Goal: Obtain resource: Download file/media

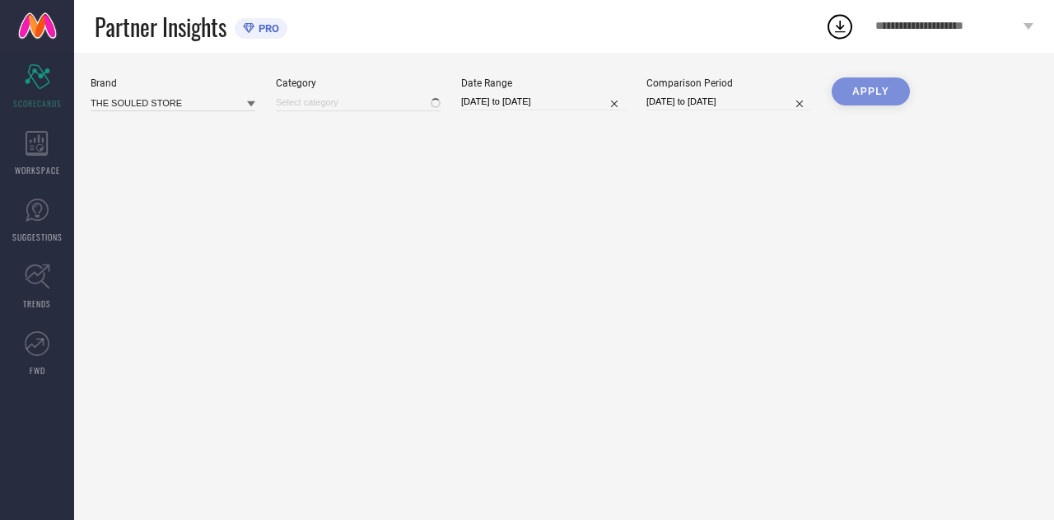
type input "All"
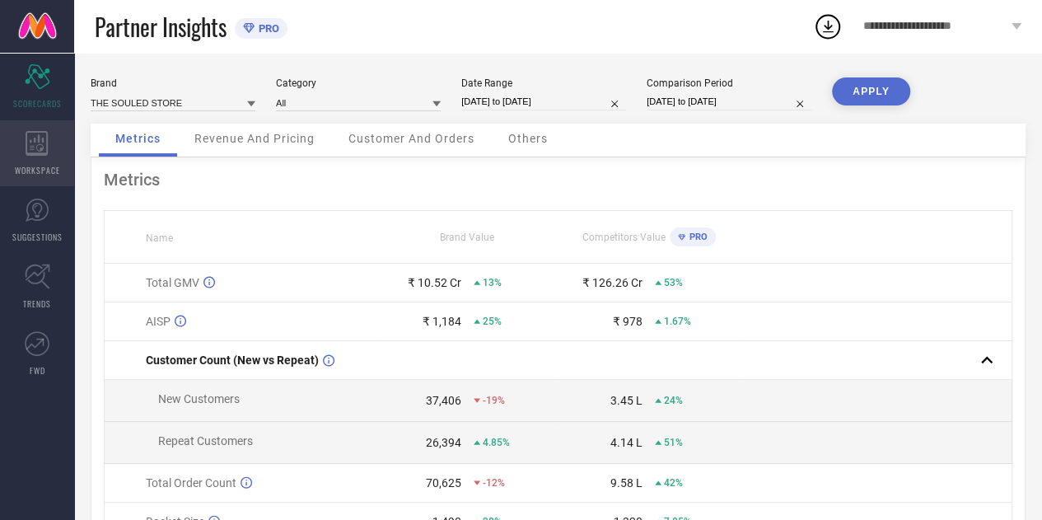
click at [56, 145] on div "WORKSPACE" at bounding box center [37, 153] width 74 height 66
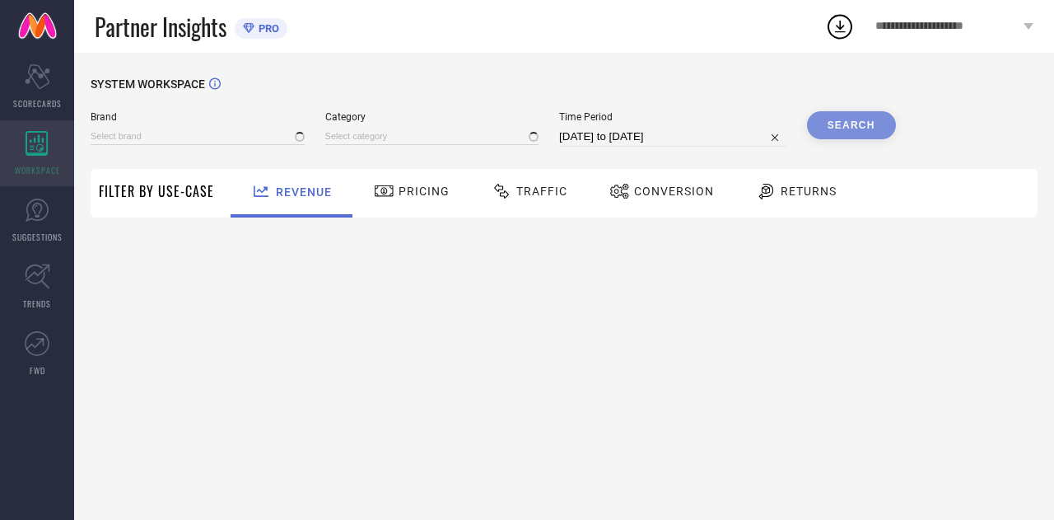
type input "THE SOULED STORE"
type input "All"
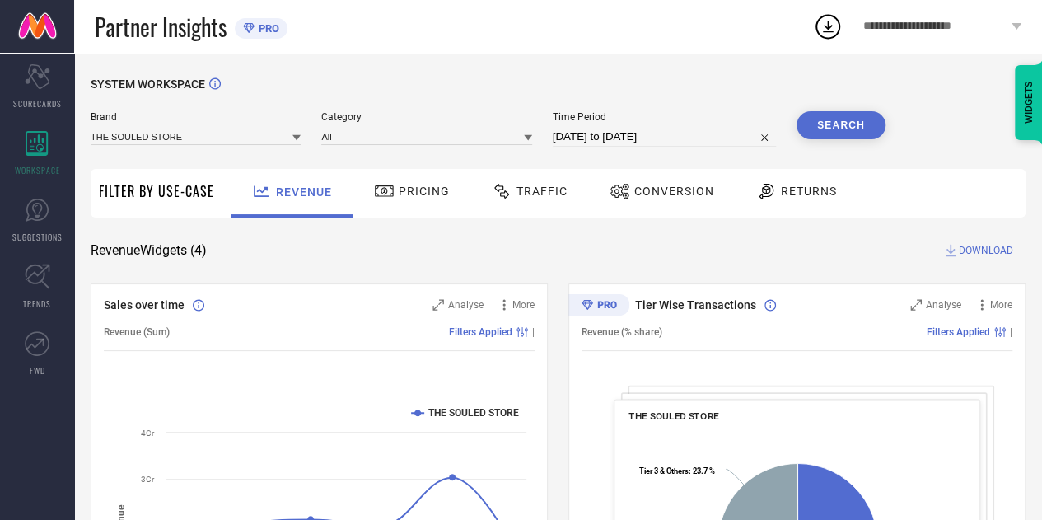
click at [532, 208] on div "Traffic" at bounding box center [529, 193] width 117 height 49
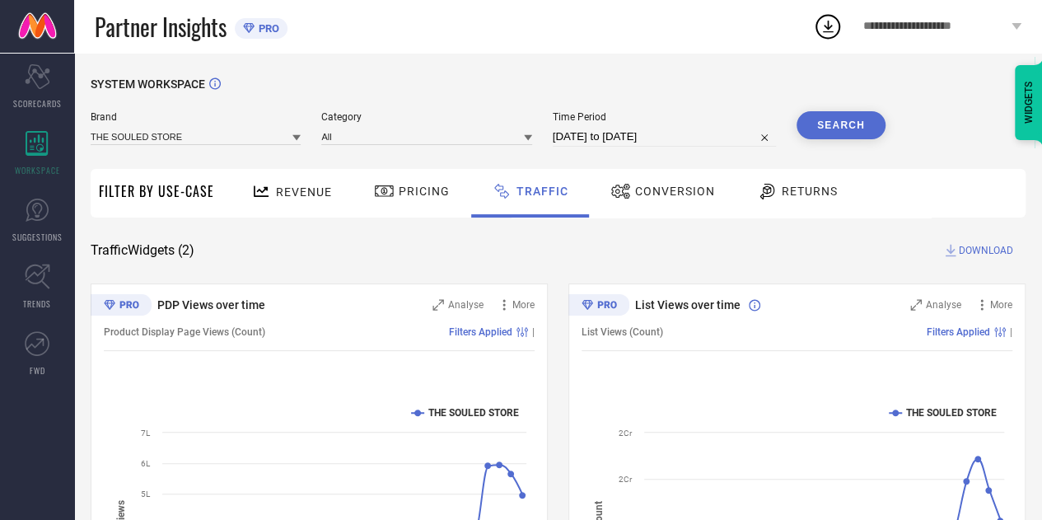
select select "7"
select select "2025"
select select "8"
select select "2025"
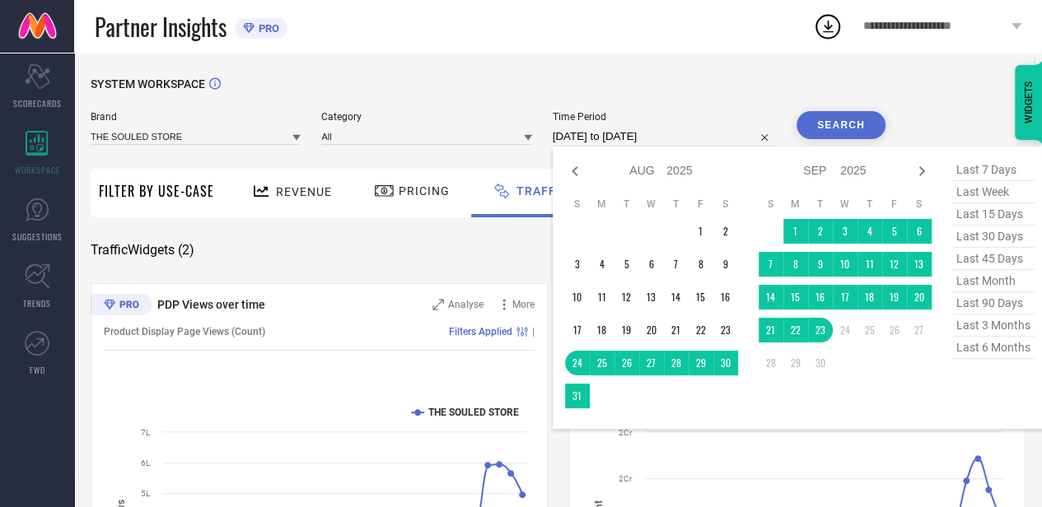
click at [703, 143] on input "24-08-2025 to 23-09-2025" at bounding box center [663, 137] width 223 height 20
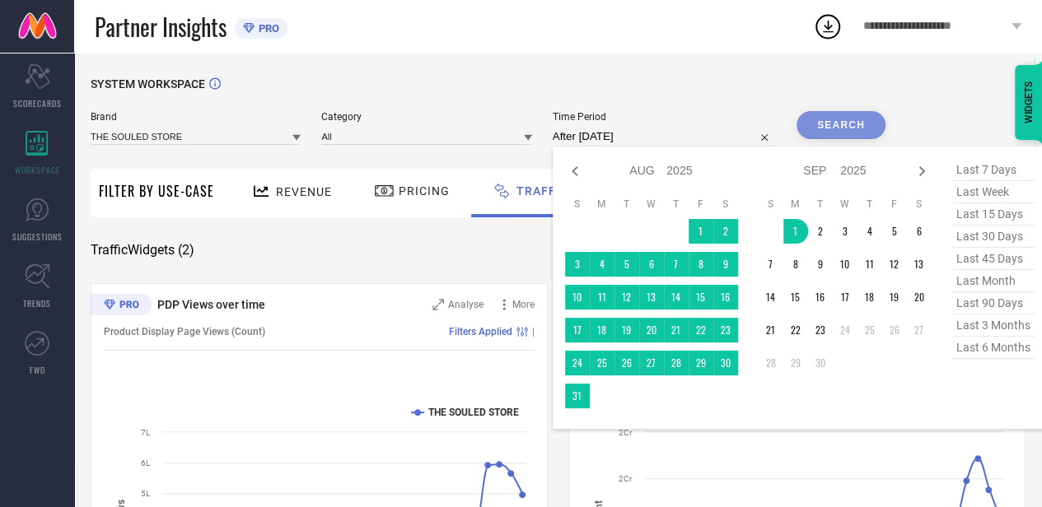
drag, startPoint x: 807, startPoint y: 221, endPoint x: 823, endPoint y: 343, distance: 122.9
click at [823, 343] on tbody "1 2 3 4 5 6 7 8 9 10 11 12 13 14 15 16 17 18 19 20 21 22 23 24 25 26 27 28 29 30" at bounding box center [844, 297] width 173 height 156
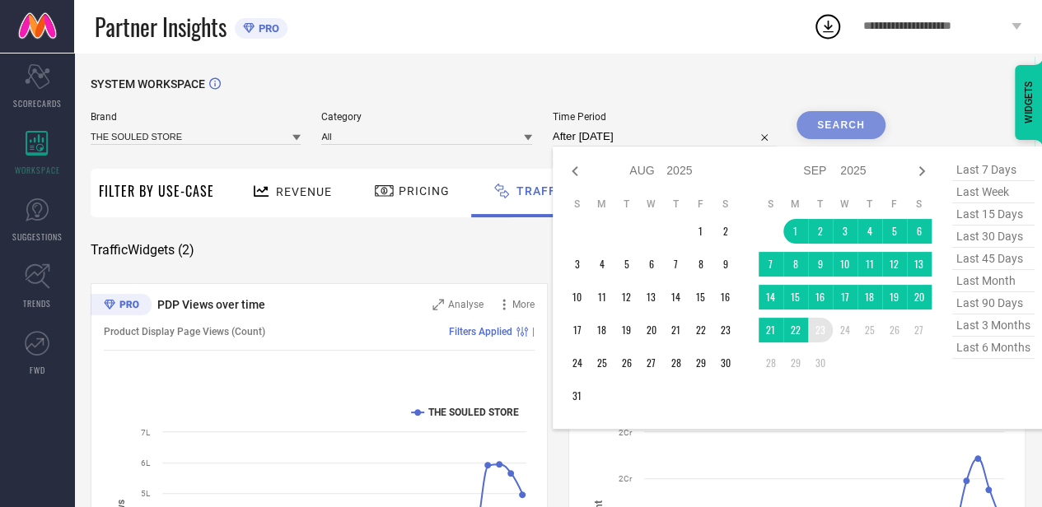
type input "01-09-2025 to 23-09-2025"
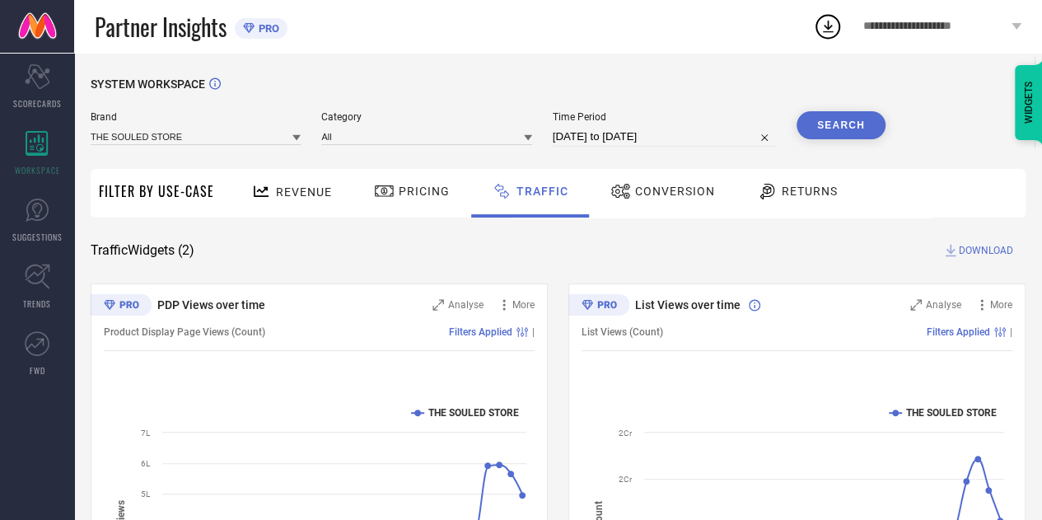
click at [869, 120] on button "Search" at bounding box center [840, 125] width 89 height 28
click at [970, 253] on span "DOWNLOAD" at bounding box center [985, 250] width 54 height 16
click at [687, 63] on div "SYSTEM WORKSPACE Brand THE SOULED STORE Category All Time Period 01-09-2025 to …" at bounding box center [557, 386] width 967 height 667
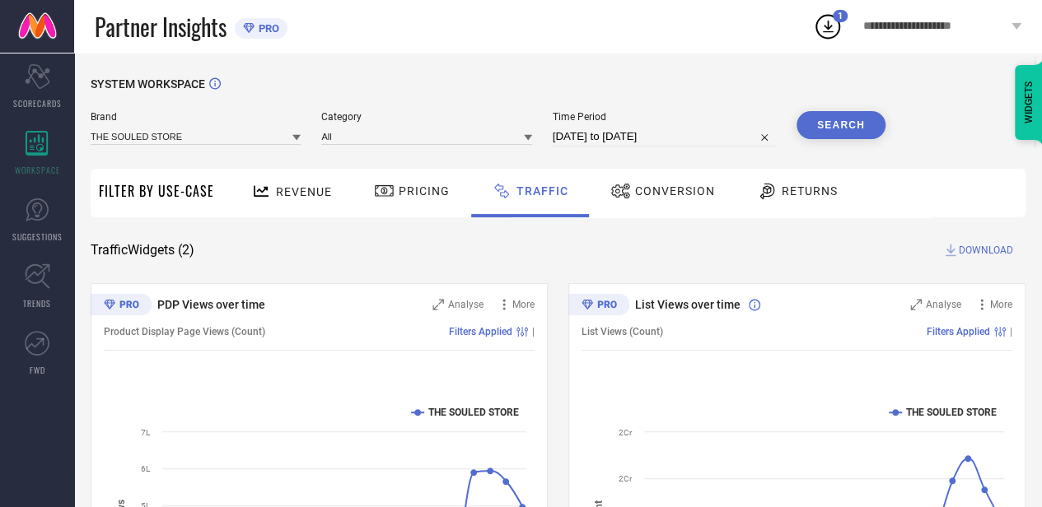
select select "8"
select select "2025"
select select "9"
select select "2025"
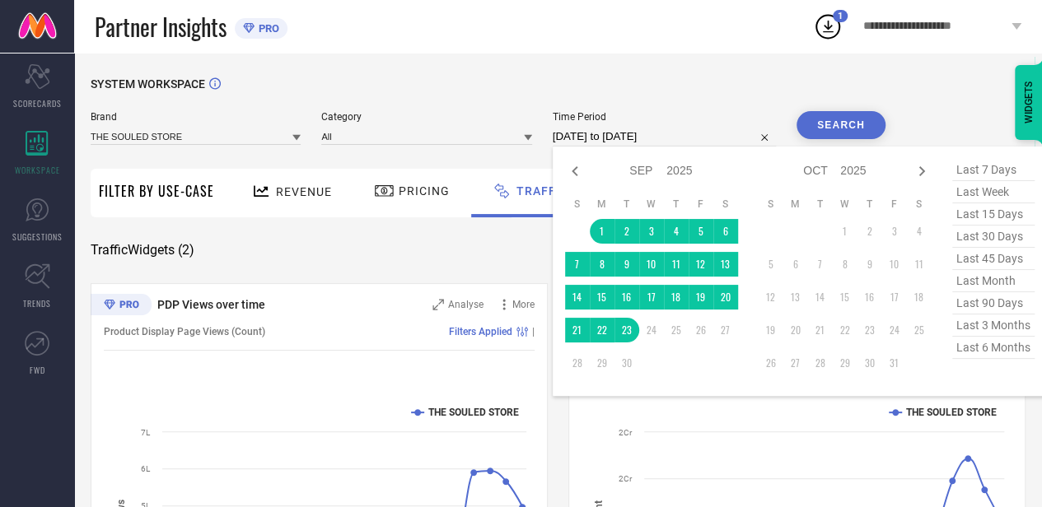
click at [708, 139] on input "01-09-2025 to 23-09-2025" at bounding box center [663, 137] width 223 height 20
